Goal: Task Accomplishment & Management: Complete application form

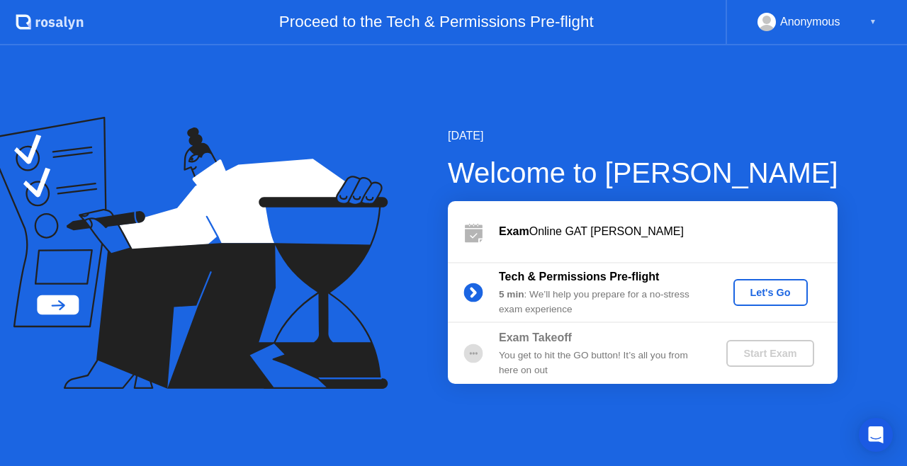
click at [760, 289] on div "Let's Go" at bounding box center [770, 292] width 63 height 11
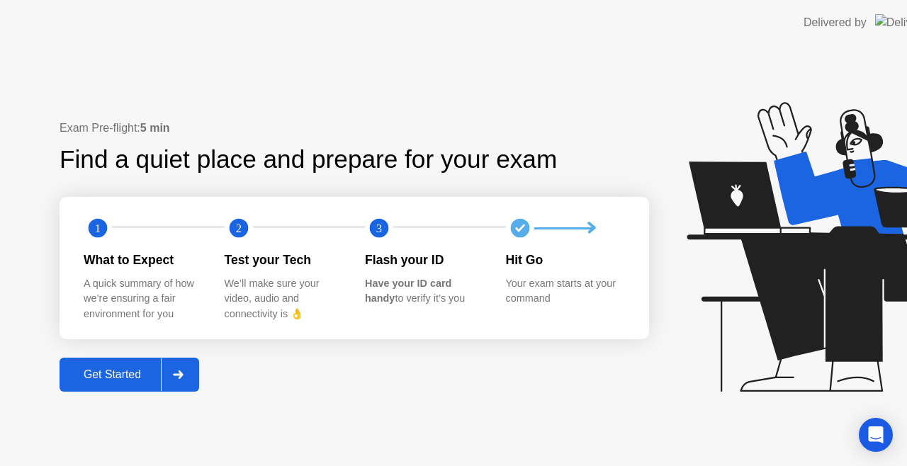
click at [760, 289] on icon at bounding box center [835, 247] width 296 height 290
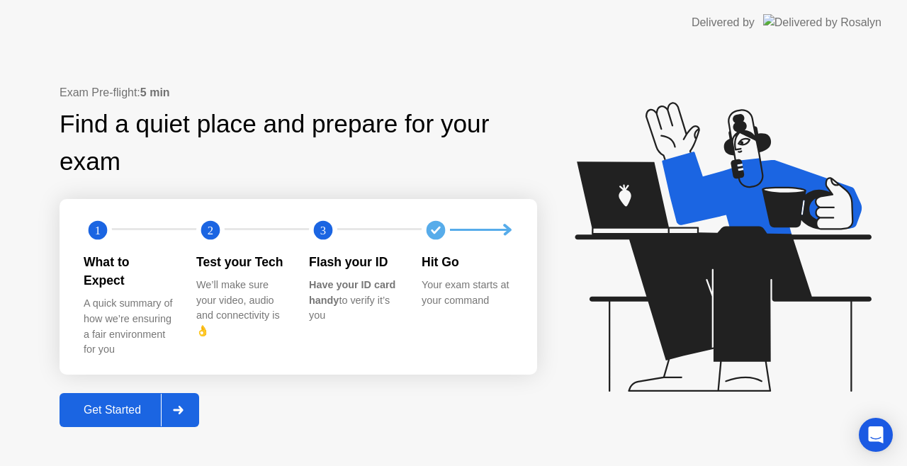
click at [113, 404] on div "Get Started" at bounding box center [112, 410] width 97 height 13
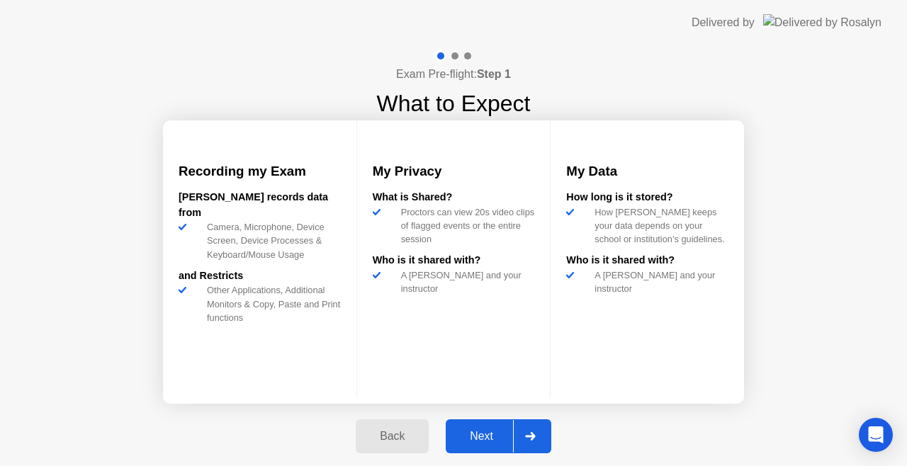
click at [458, 441] on div "Next" at bounding box center [481, 436] width 63 height 13
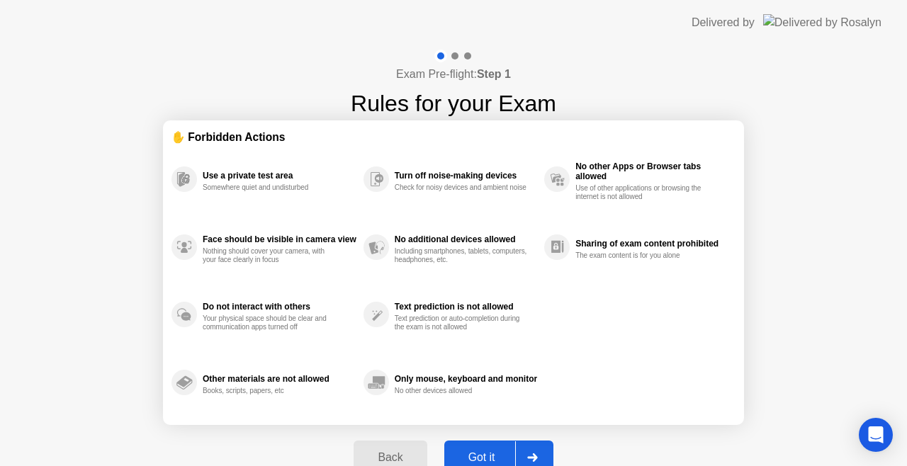
click at [476, 444] on button "Got it" at bounding box center [498, 458] width 109 height 34
select select "**********"
select select "*******"
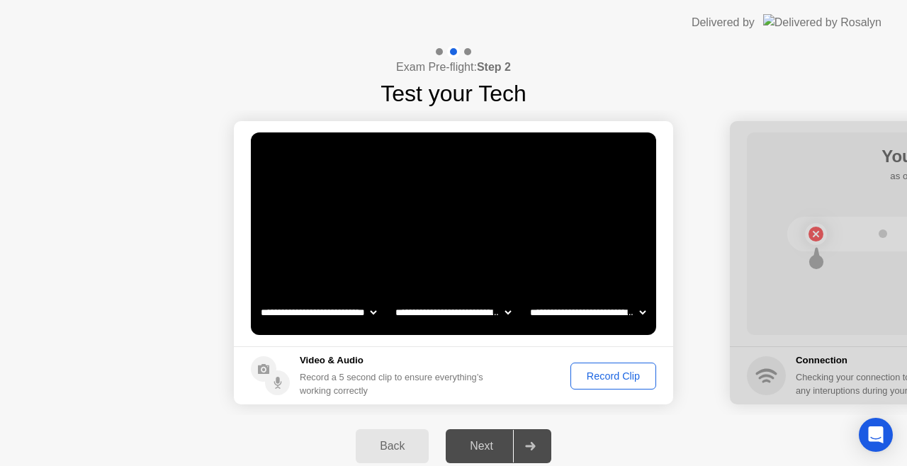
click at [284, 376] on circle at bounding box center [277, 383] width 25 height 25
click at [258, 358] on circle at bounding box center [264, 370] width 26 height 26
click at [492, 449] on div "Next" at bounding box center [481, 446] width 63 height 13
click at [534, 442] on icon at bounding box center [530, 446] width 11 height 9
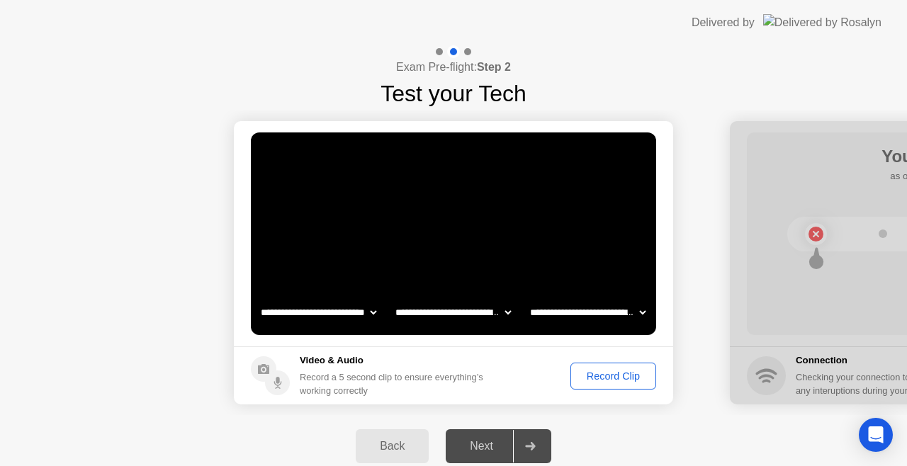
click at [533, 449] on icon at bounding box center [530, 446] width 10 height 9
click at [482, 449] on div "Next" at bounding box center [481, 446] width 63 height 13
click at [605, 377] on div "Record Clip" at bounding box center [614, 376] width 76 height 11
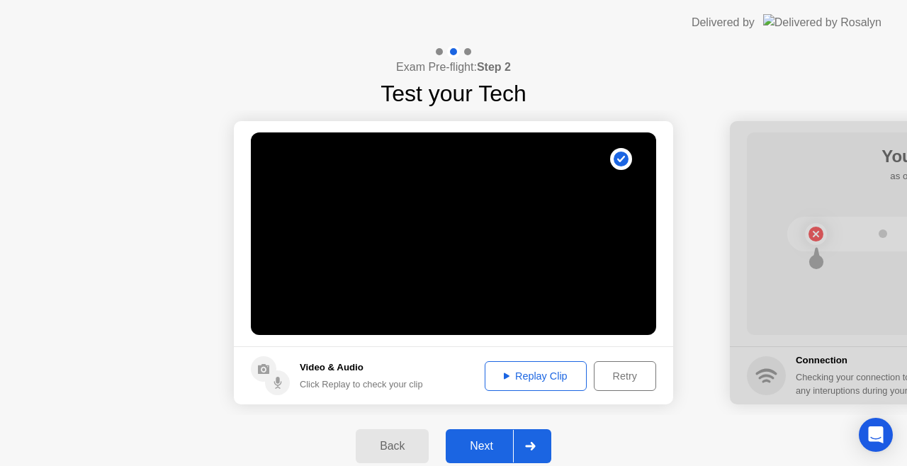
click at [559, 371] on div "Replay Clip" at bounding box center [536, 376] width 92 height 11
click at [552, 371] on div "Replay Clip" at bounding box center [536, 376] width 92 height 11
click at [632, 381] on div "Retry" at bounding box center [625, 376] width 52 height 11
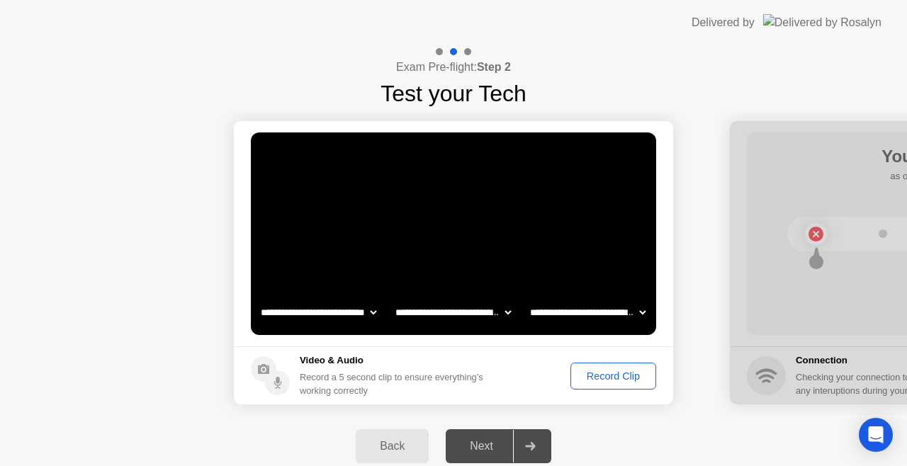
click at [611, 384] on button "Record Clip" at bounding box center [614, 376] width 86 height 27
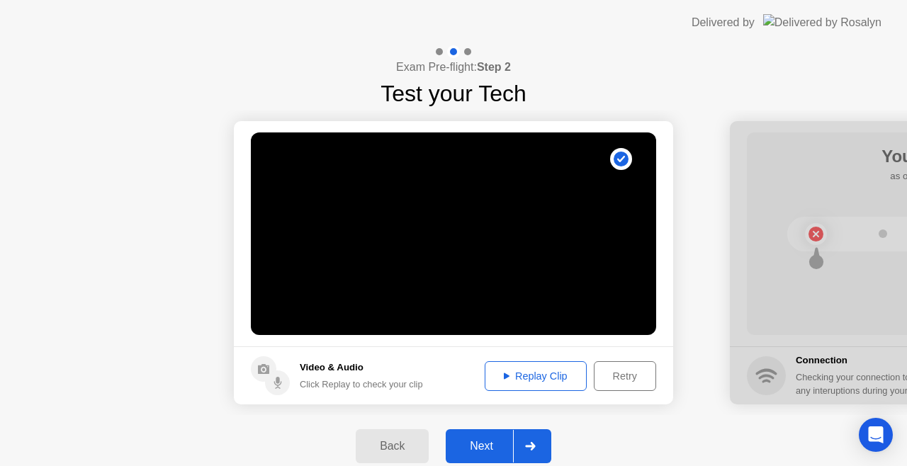
click at [530, 373] on div "Replay Clip" at bounding box center [536, 376] width 92 height 11
click at [502, 445] on div "Next" at bounding box center [481, 446] width 63 height 13
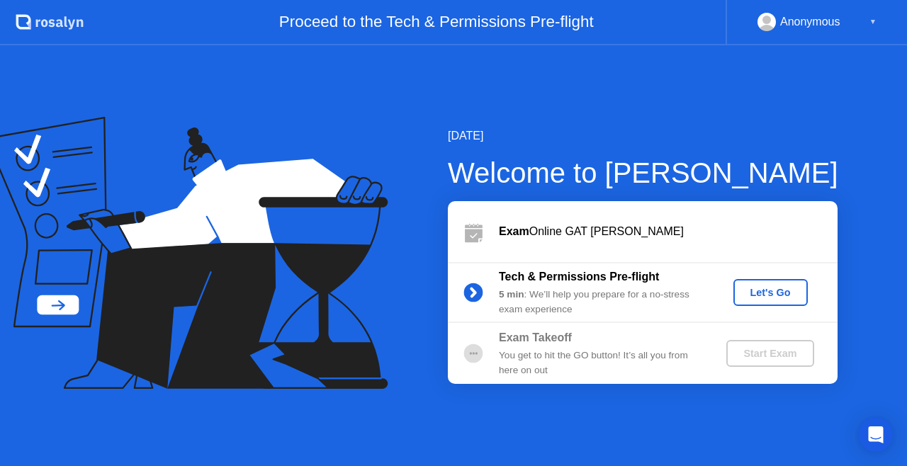
click at [778, 296] on div "Let's Go" at bounding box center [770, 292] width 63 height 11
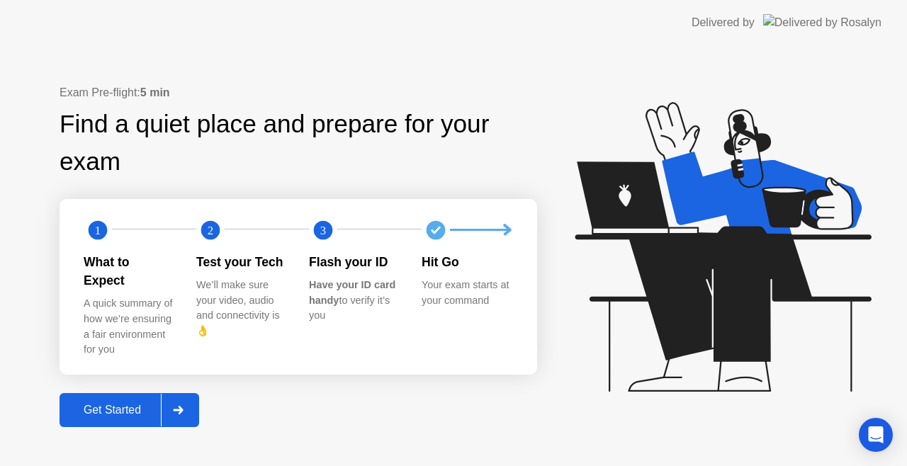
click at [115, 410] on button "Get Started" at bounding box center [130, 410] width 140 height 34
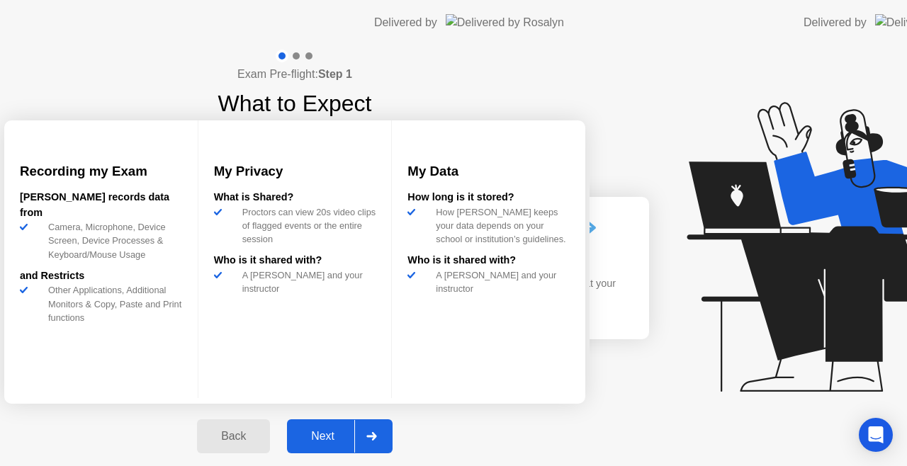
click at [115, 410] on div "Exam Pre-flight: Step 1 What to Expect Recording my Exam [PERSON_NAME] records …" at bounding box center [295, 259] width 590 height 428
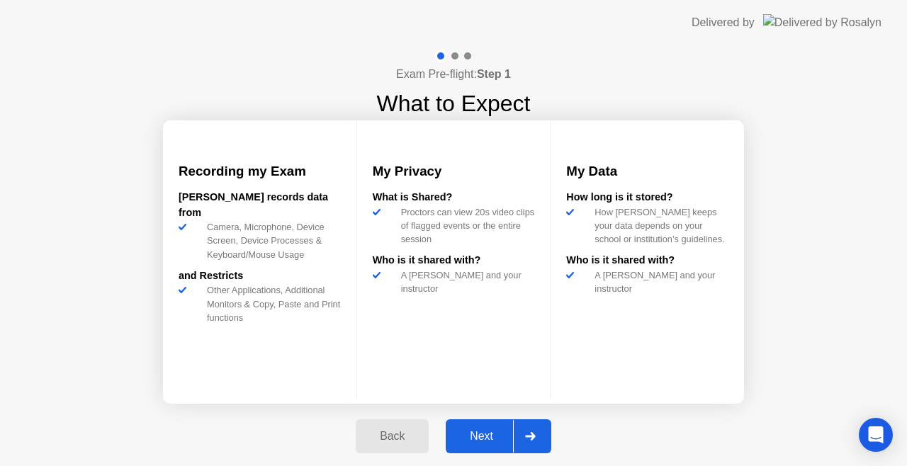
click at [491, 435] on div "Next" at bounding box center [481, 436] width 63 height 13
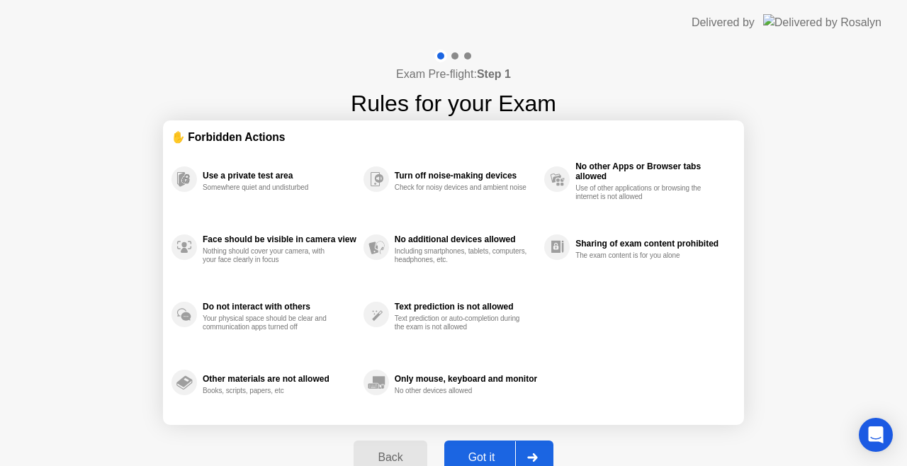
click at [488, 454] on div "Got it" at bounding box center [482, 458] width 67 height 13
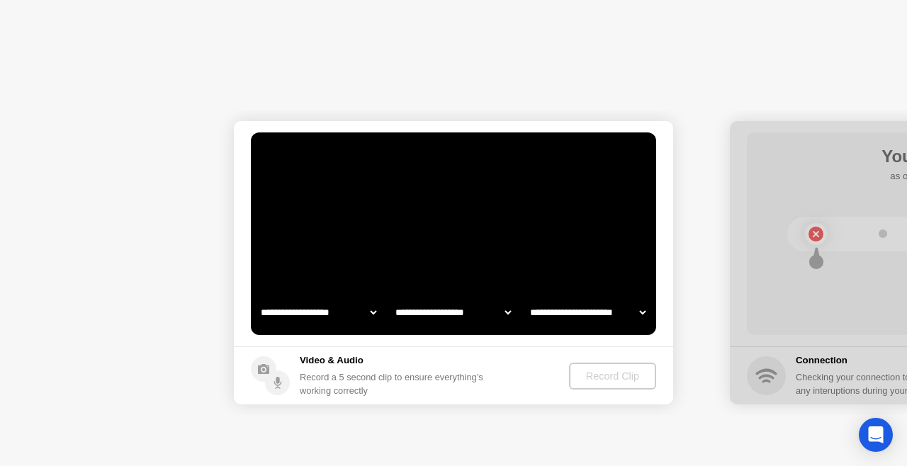
select select "**********"
select select "*******"
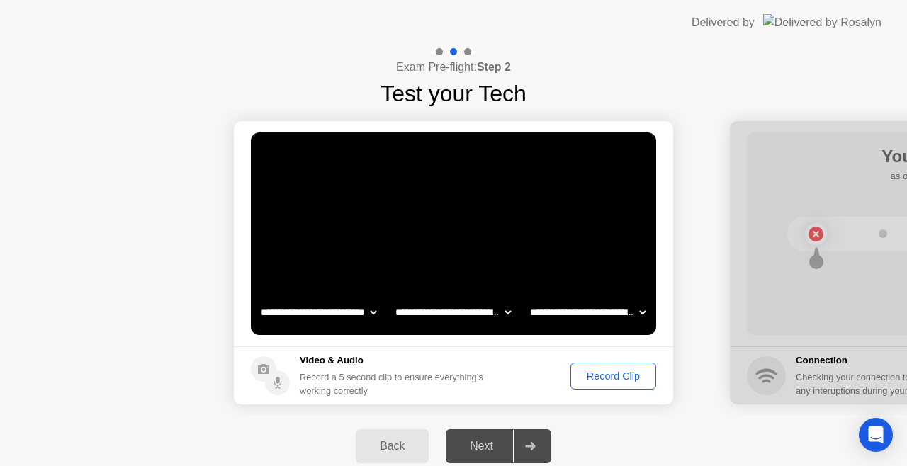
click at [622, 373] on div "Record Clip" at bounding box center [614, 376] width 76 height 11
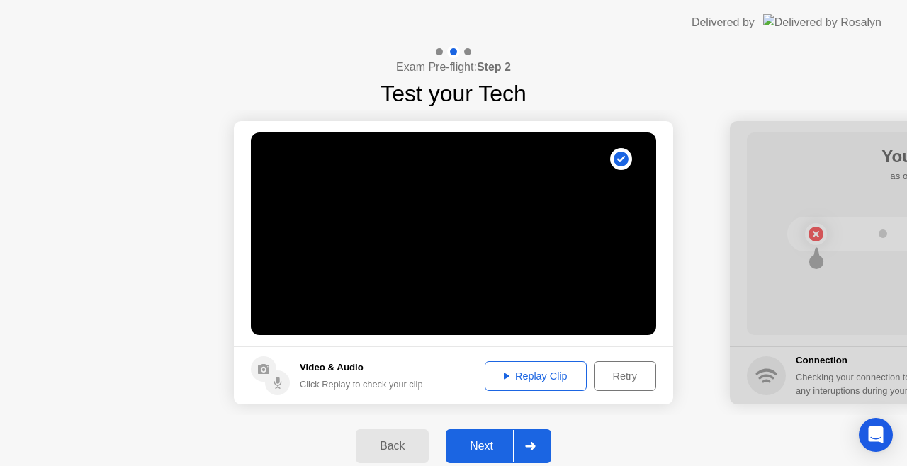
click at [529, 387] on button "Replay Clip" at bounding box center [536, 377] width 102 height 30
click at [631, 367] on button "Retry" at bounding box center [625, 377] width 62 height 30
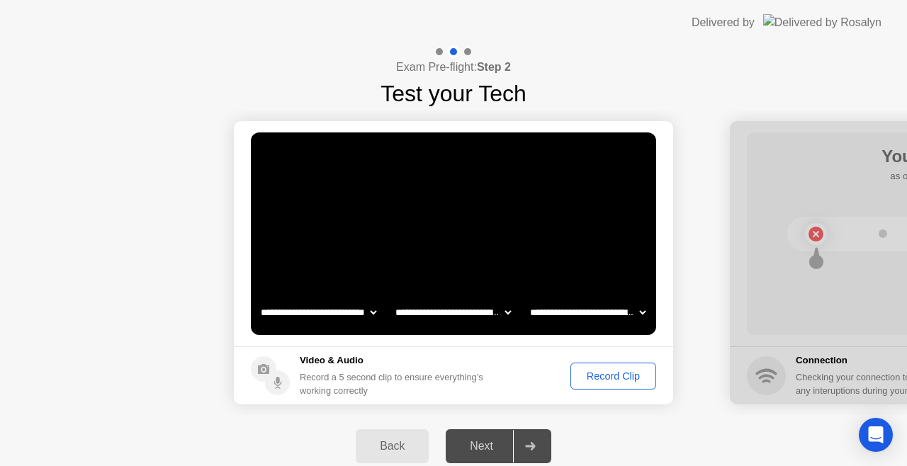
click at [617, 374] on div "Record Clip" at bounding box center [614, 376] width 76 height 11
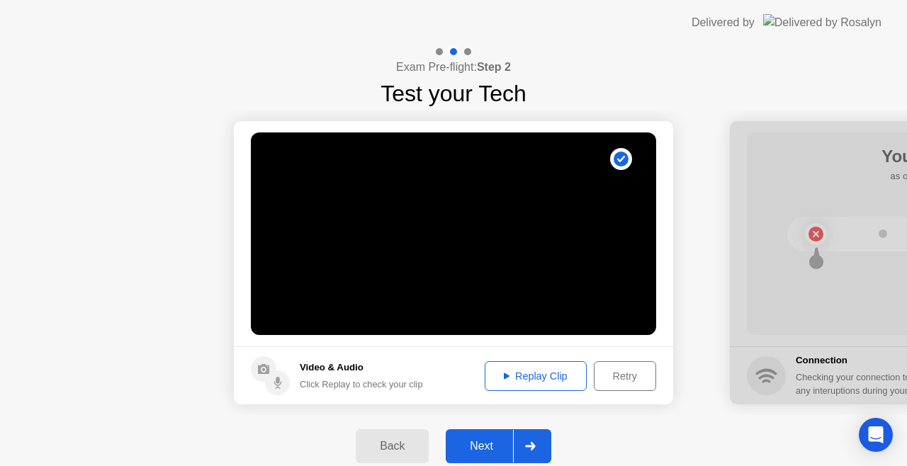
click at [540, 376] on div "Replay Clip" at bounding box center [536, 376] width 92 height 11
click at [486, 453] on div "Next" at bounding box center [481, 446] width 63 height 13
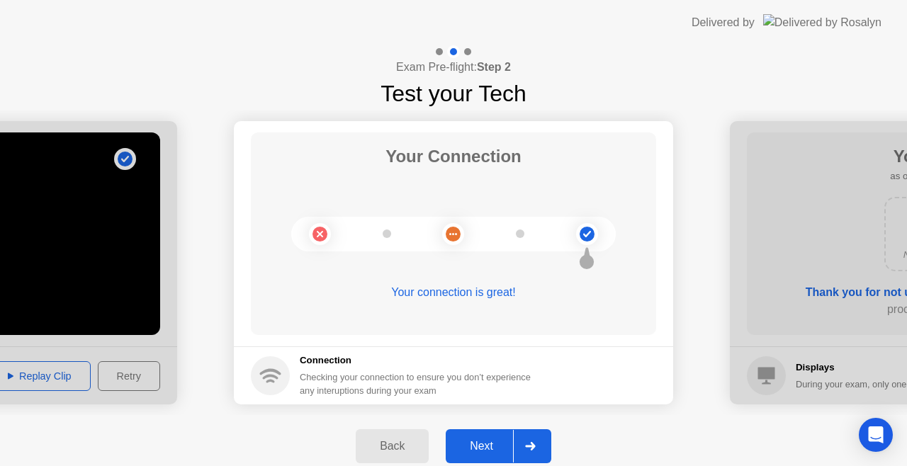
click at [486, 453] on div "Next" at bounding box center [481, 446] width 63 height 13
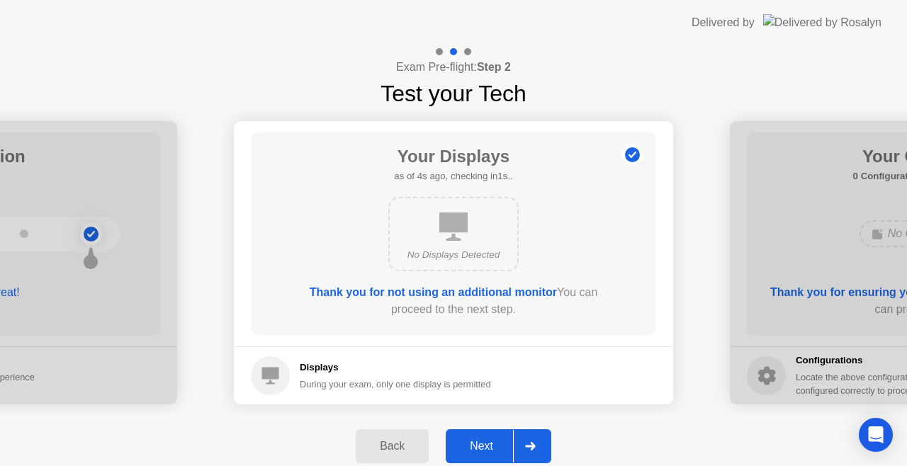
click at [486, 453] on div "Next" at bounding box center [481, 446] width 63 height 13
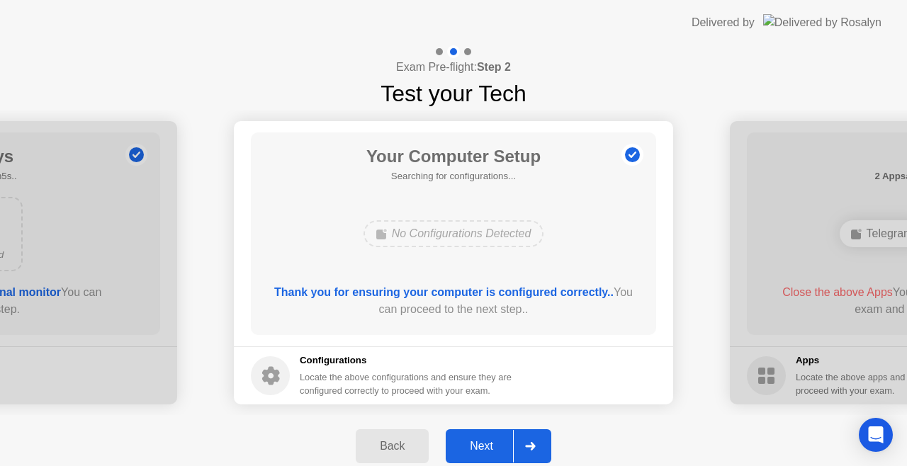
click at [486, 453] on div "Next" at bounding box center [481, 446] width 63 height 13
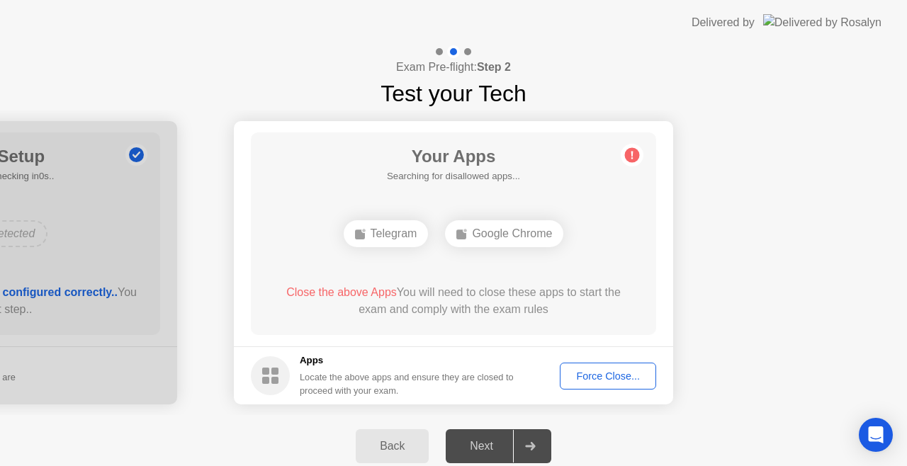
click at [610, 374] on div "Force Close..." at bounding box center [608, 376] width 86 height 11
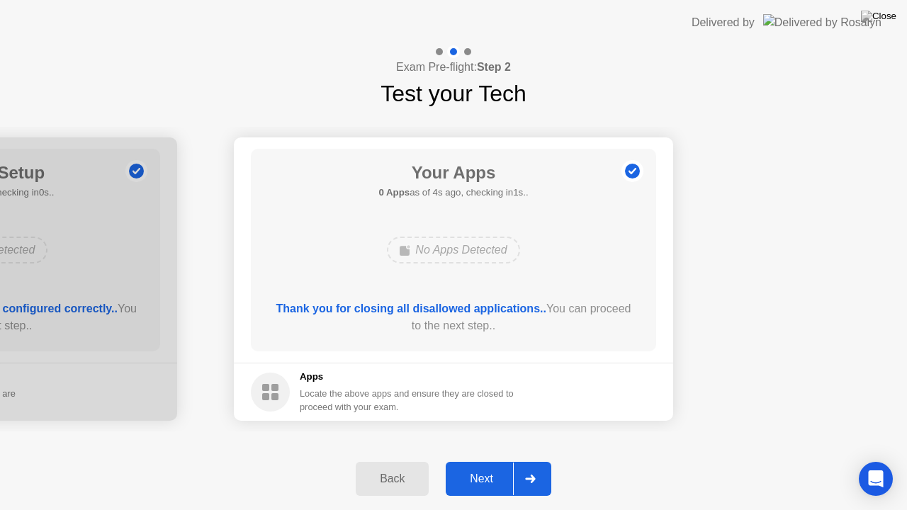
click at [489, 466] on div "Next" at bounding box center [481, 479] width 63 height 13
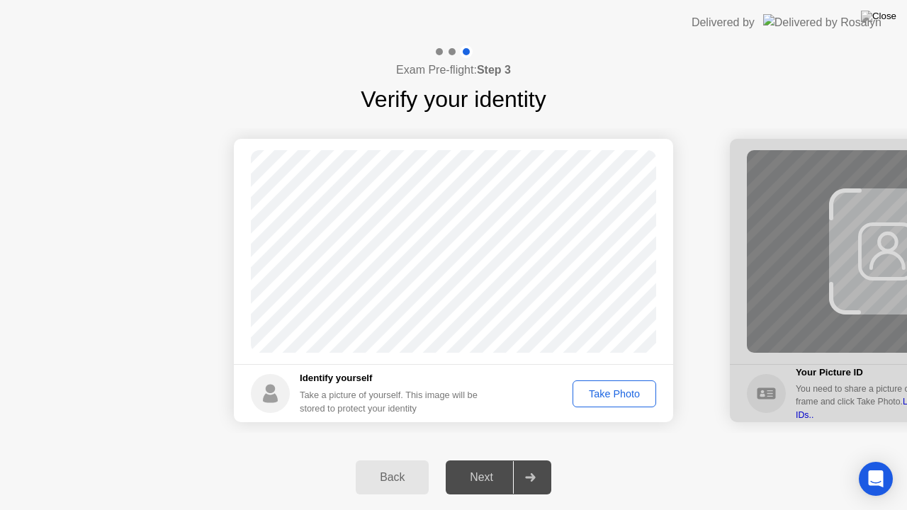
click at [603, 390] on div "Take Photo" at bounding box center [615, 393] width 74 height 11
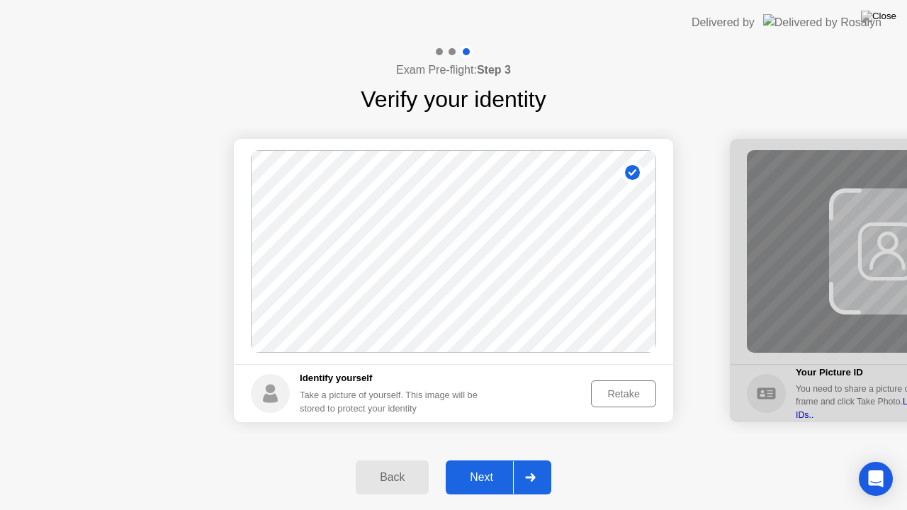
click at [483, 466] on div "Next" at bounding box center [481, 477] width 63 height 13
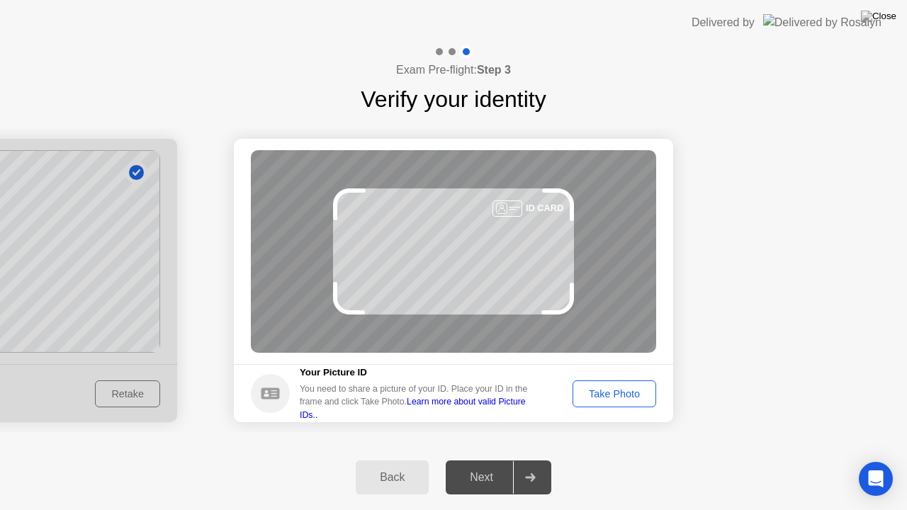
click at [607, 403] on button "Take Photo" at bounding box center [615, 394] width 84 height 27
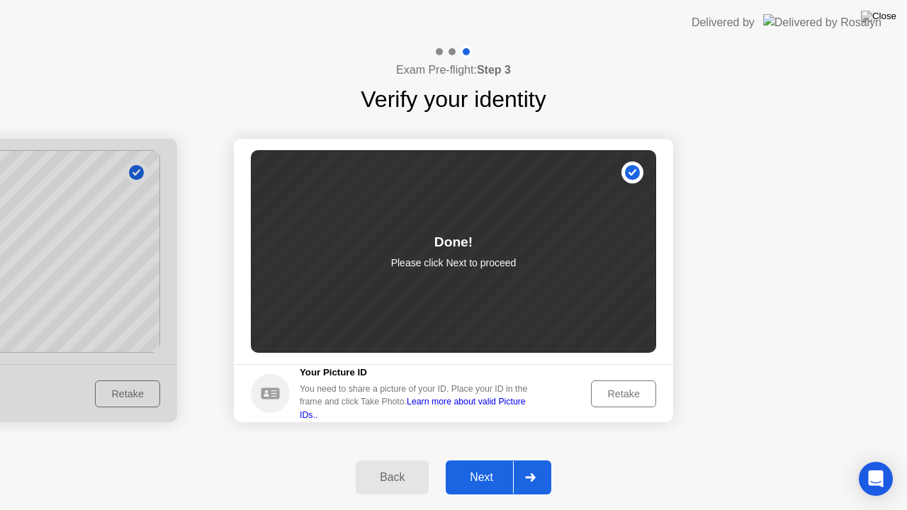
click at [493, 466] on div "Next" at bounding box center [481, 477] width 63 height 13
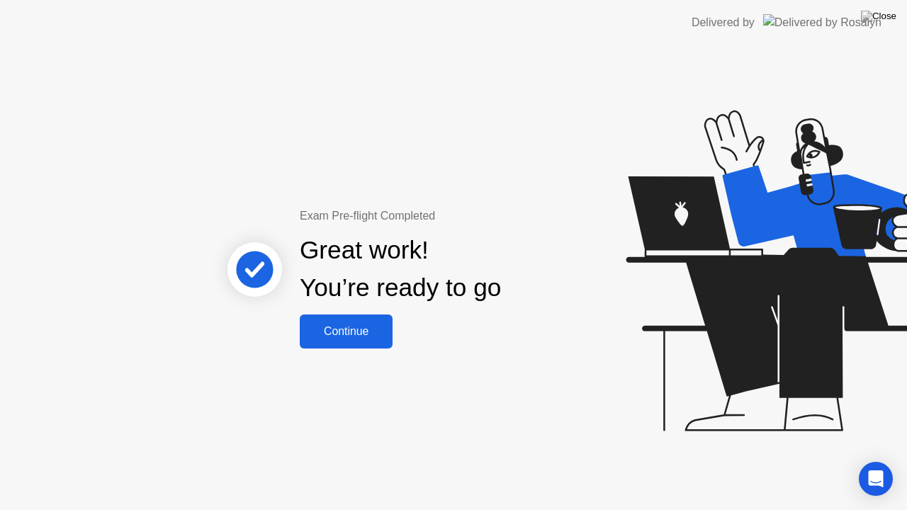
click at [354, 329] on div "Continue" at bounding box center [346, 331] width 84 height 13
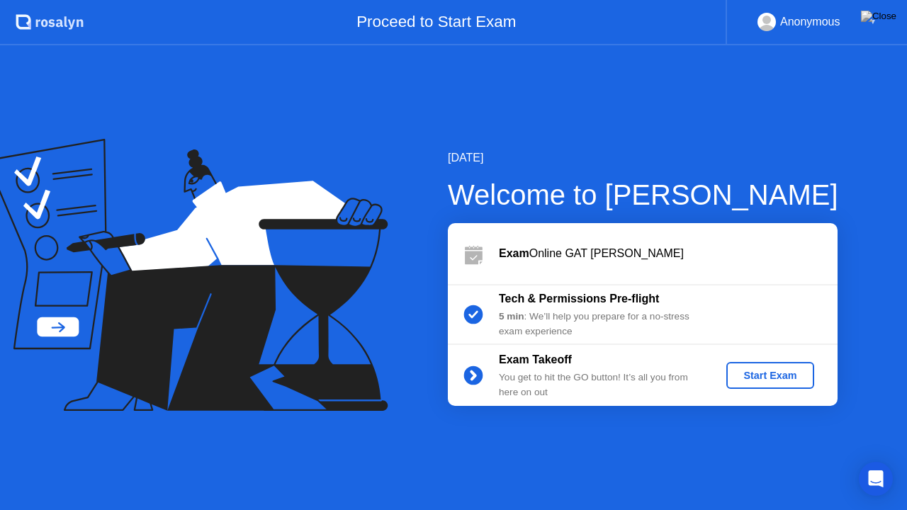
click at [762, 381] on div "Start Exam" at bounding box center [770, 375] width 76 height 11
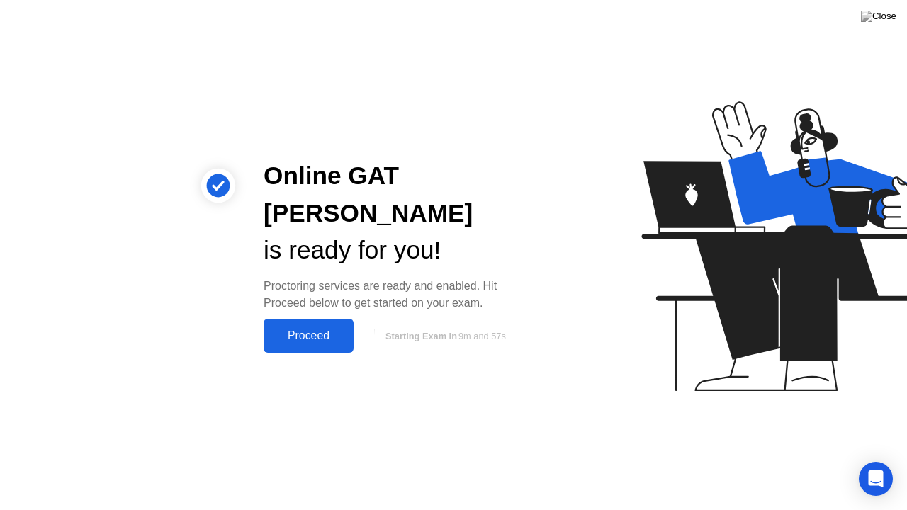
click at [294, 330] on div "Proceed" at bounding box center [309, 336] width 82 height 13
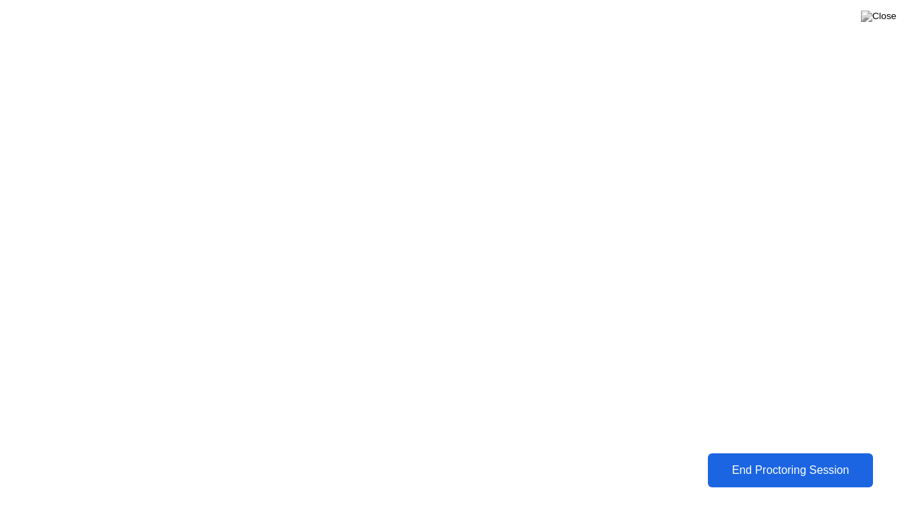
click at [761, 466] on div "End Proctoring Session" at bounding box center [790, 470] width 157 height 13
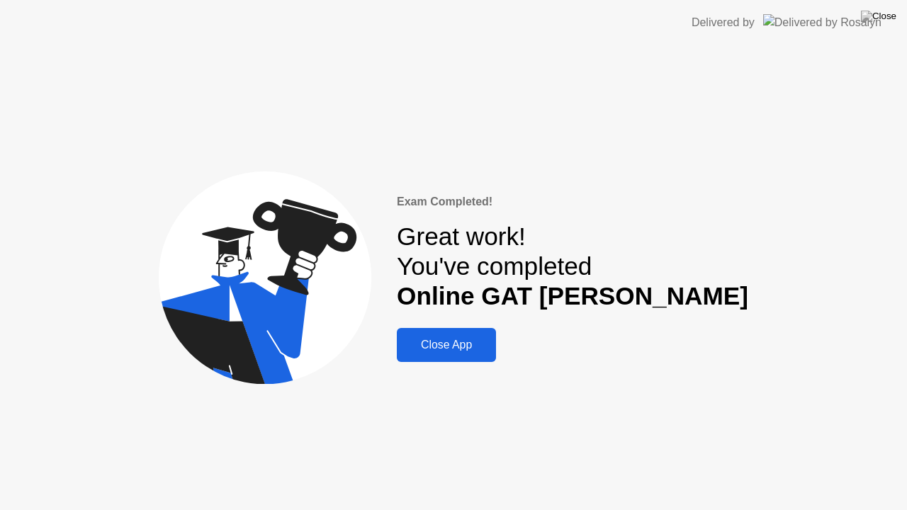
click at [492, 346] on div "Close App" at bounding box center [446, 345] width 91 height 13
